Goal: Transaction & Acquisition: Purchase product/service

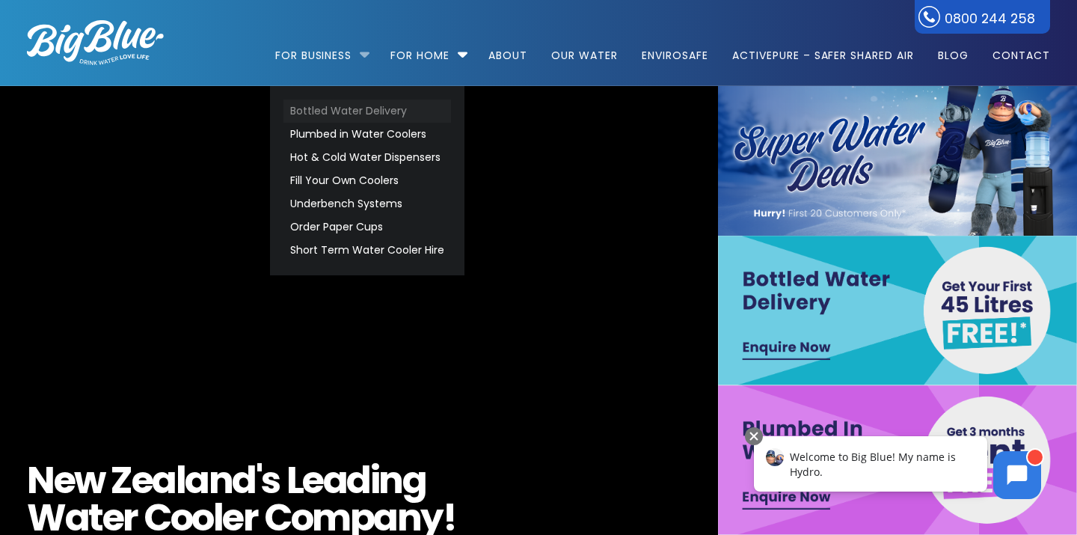
click at [347, 108] on link "Bottled Water Delivery" at bounding box center [367, 110] width 168 height 23
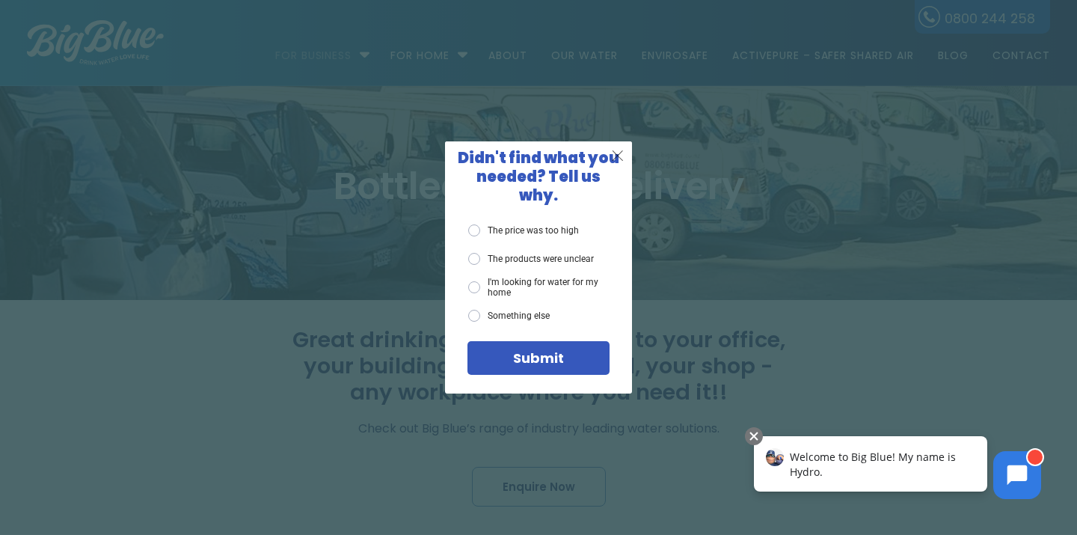
click at [616, 165] on span "X" at bounding box center [617, 155] width 13 height 19
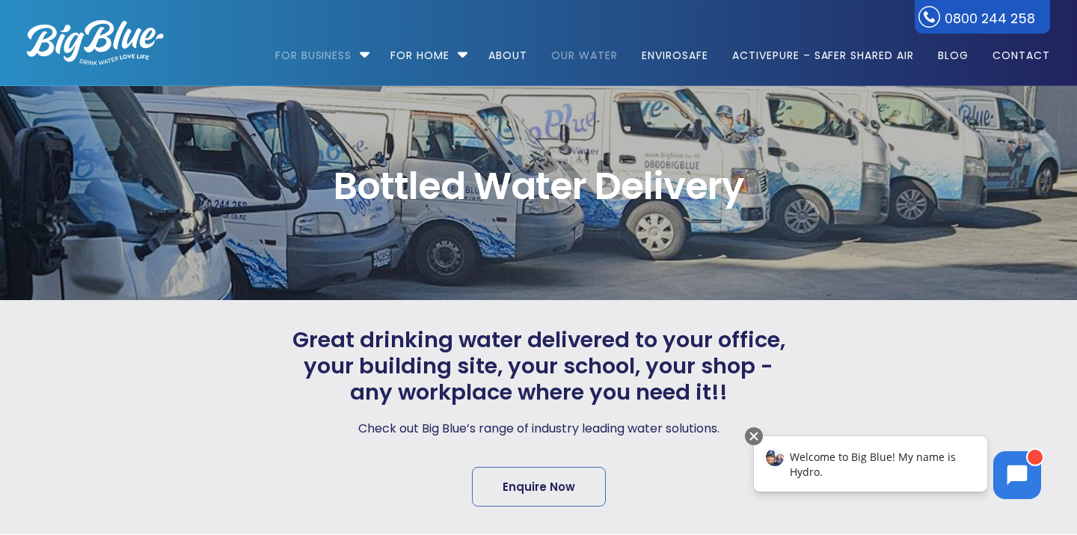
click at [564, 50] on link "Our Water" at bounding box center [584, 48] width 87 height 96
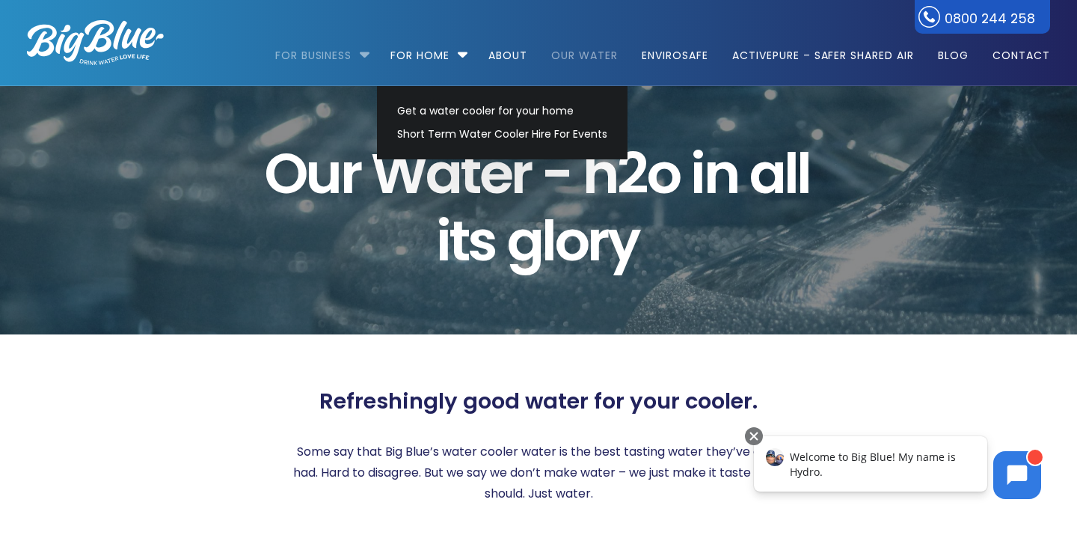
click at [357, 49] on link "For Business" at bounding box center [318, 48] width 87 height 96
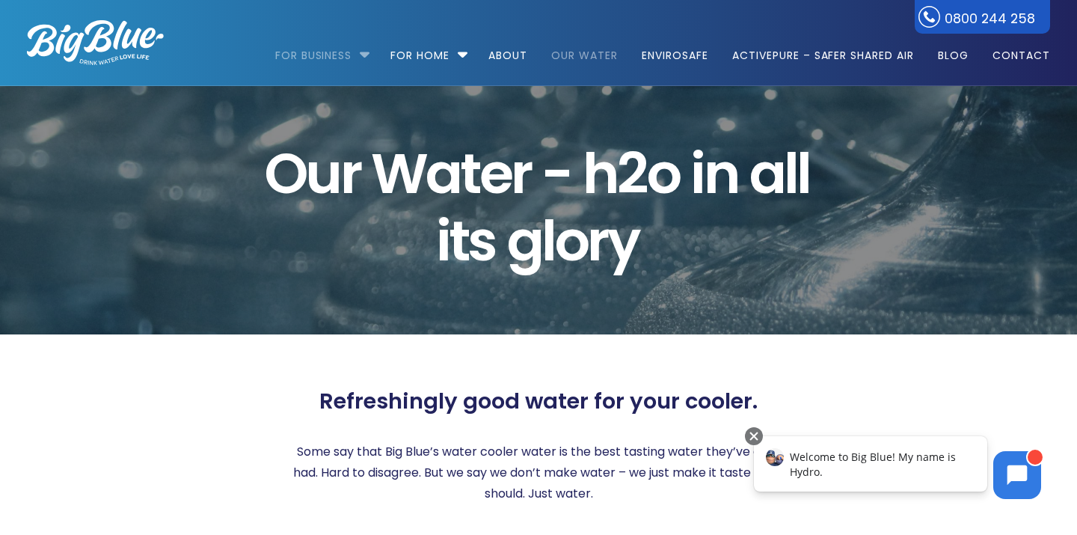
click at [357, 61] on link "For Business" at bounding box center [318, 48] width 87 height 96
click at [375, 52] on ul "For Business Bottled Water Delivery Plumbed in Water Coolers Hot & Cold Water D…" at bounding box center [620, 42] width 859 height 85
